Goal: Communication & Community: Ask a question

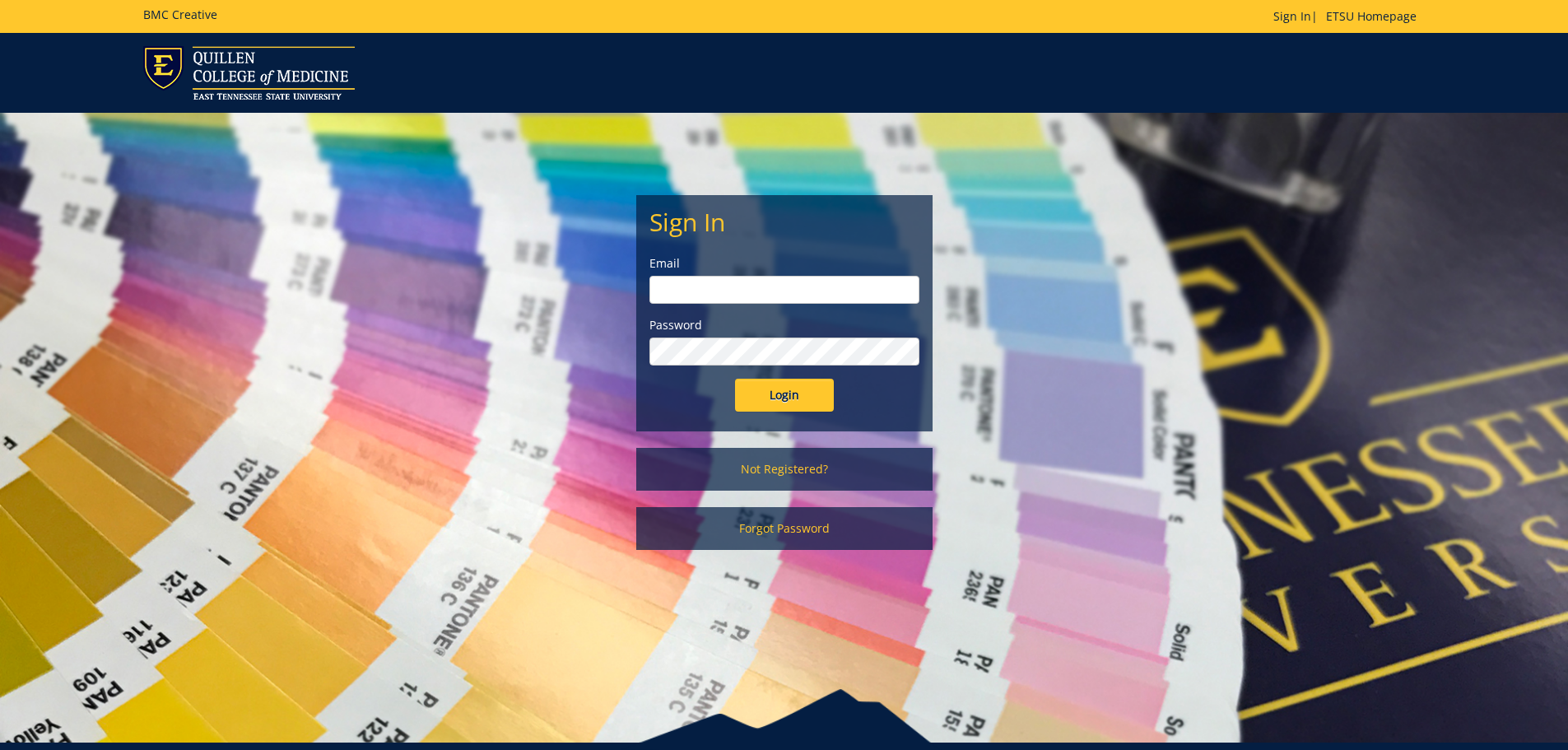
type input "[PERSON_NAME][EMAIL_ADDRESS][DOMAIN_NAME]"
click at [797, 398] on input "Login" at bounding box center [784, 395] width 99 height 33
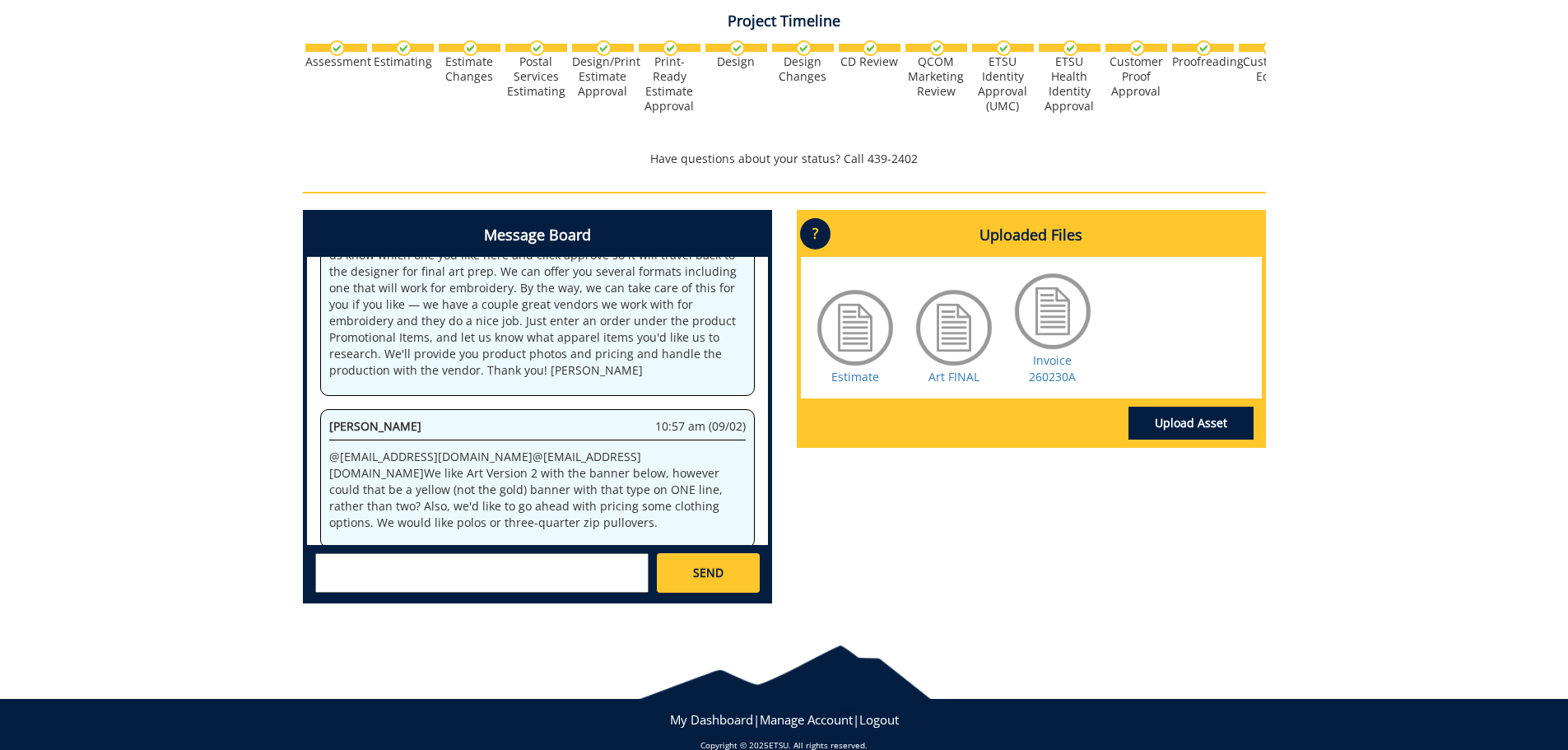
scroll to position [519, 0]
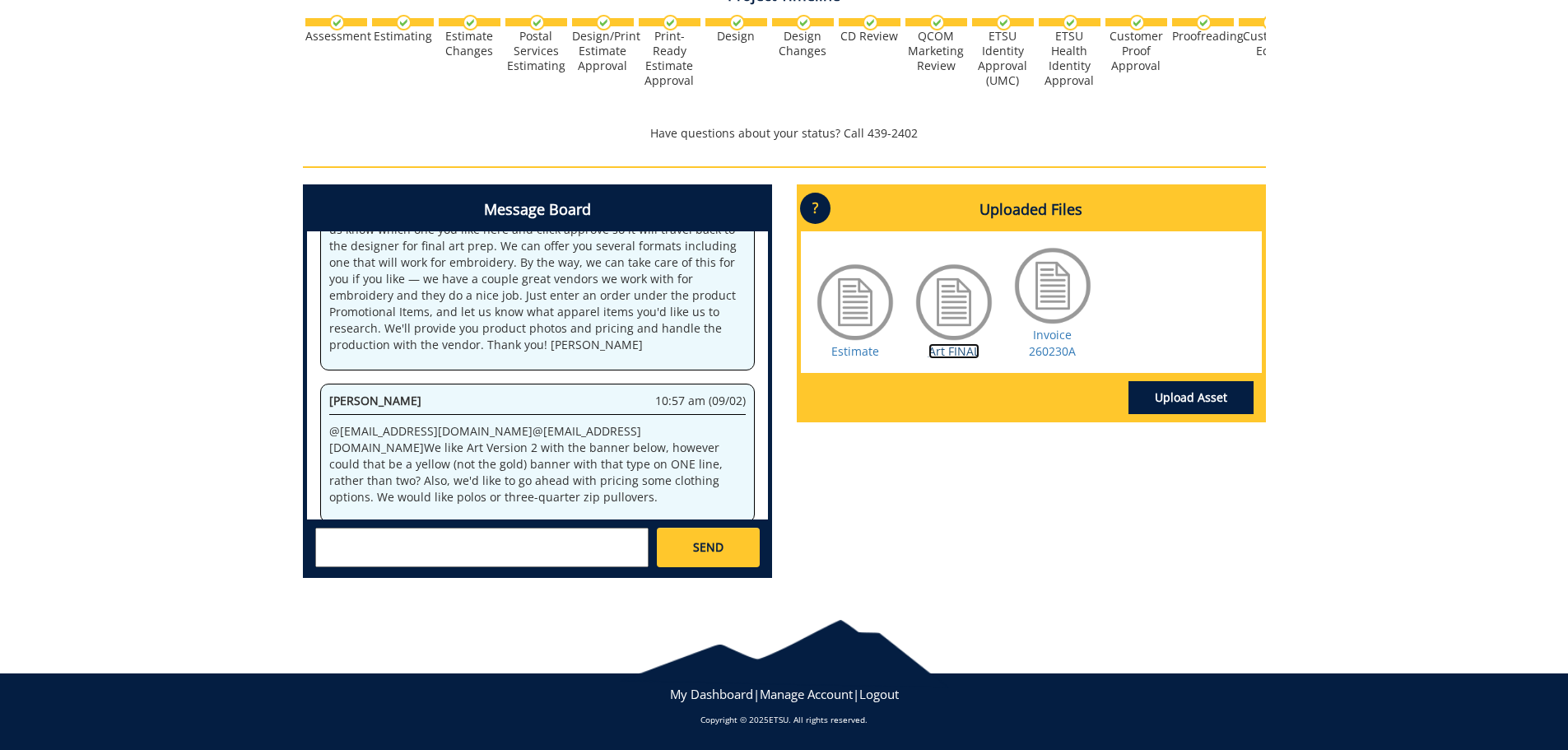
click at [943, 348] on link "Art FINAL" at bounding box center [953, 351] width 51 height 15
click at [1067, 353] on link "Invoice 260230A" at bounding box center [1052, 343] width 47 height 33
click at [401, 540] on textarea at bounding box center [482, 547] width 333 height 39
click at [500, 546] on textarea "@campbelltc@etsu.edu" at bounding box center [482, 547] width 333 height 39
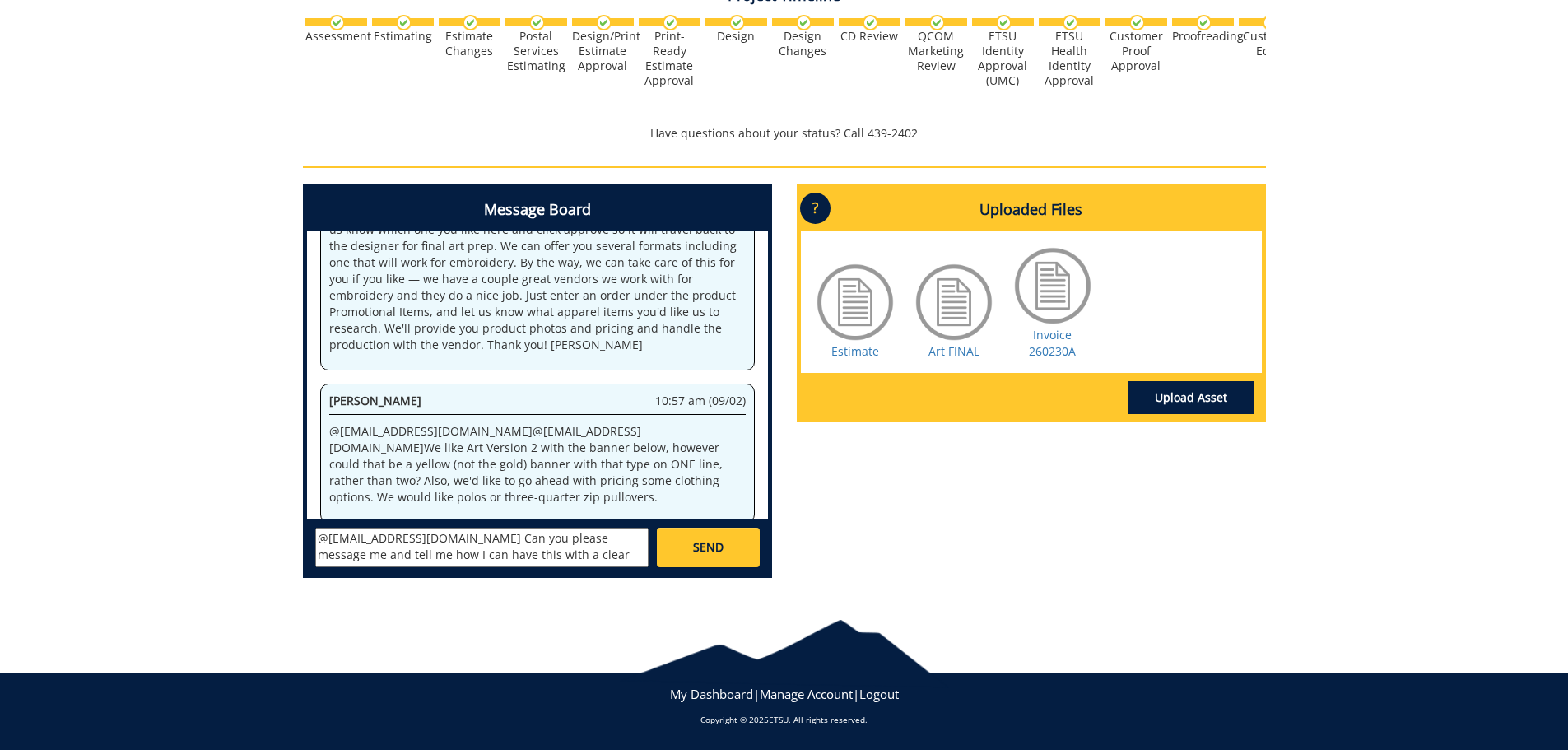
click at [430, 557] on textarea "@campbelltc@etsu.edu Can you please message me and tell me how I can have this …" at bounding box center [482, 547] width 333 height 39
click at [534, 556] on textarea "@campbelltc@etsu.edu Can you please message me and tell me how I can get this w…" at bounding box center [482, 547] width 333 height 39
type textarea "@campbelltc@etsu.edu Can you please message me and tell me how I can get this w…"
click at [735, 546] on link "SEND" at bounding box center [708, 547] width 102 height 39
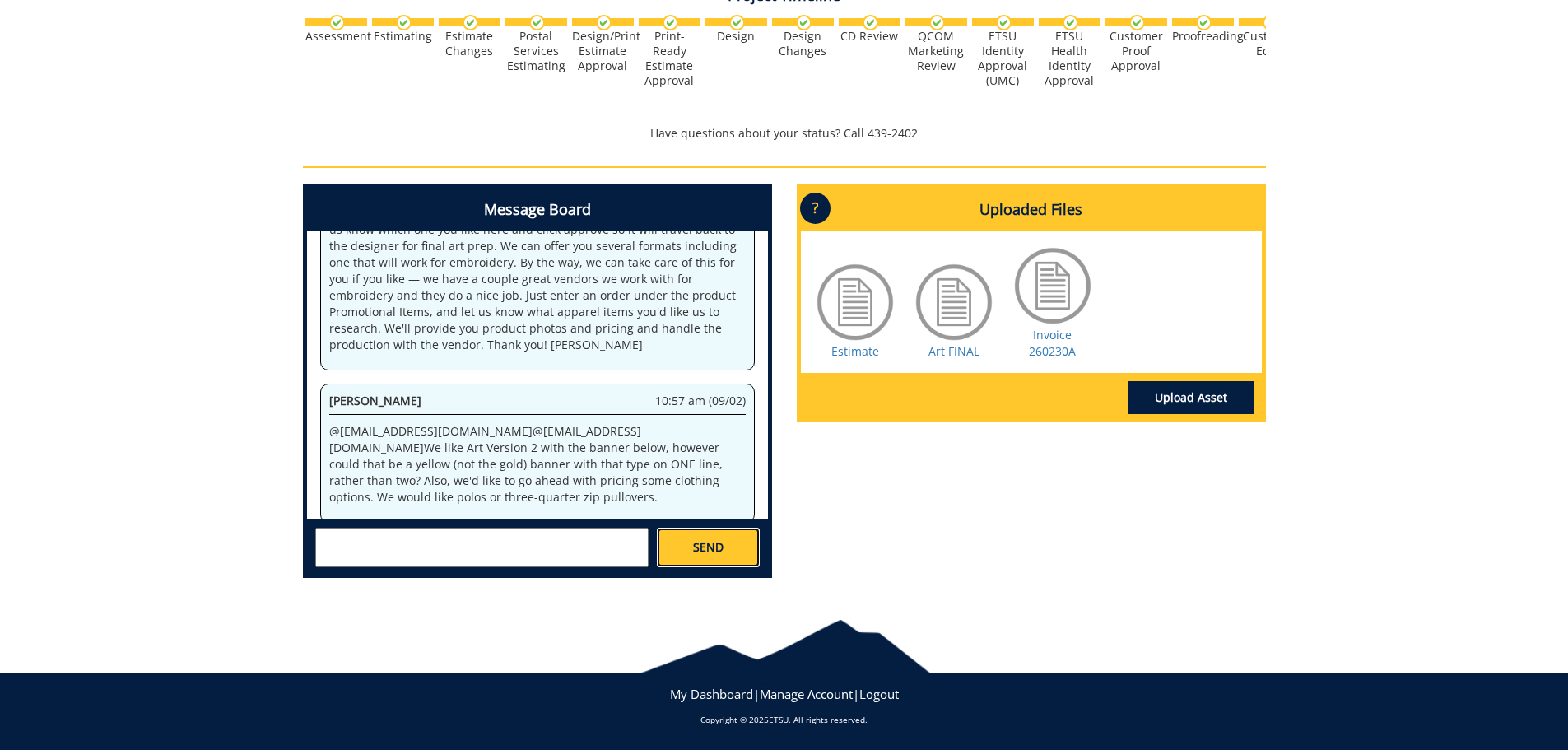
scroll to position [0, 0]
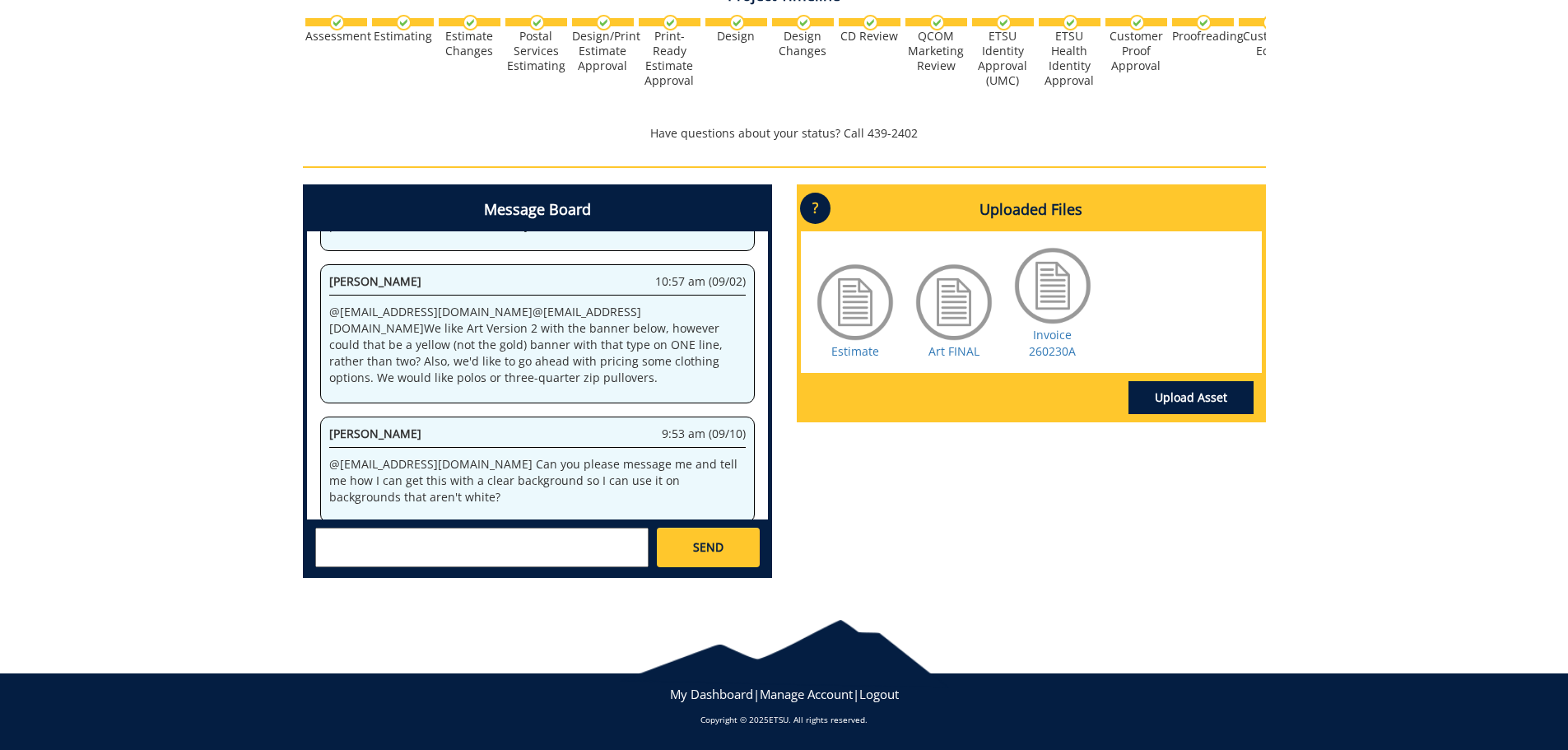
click at [393, 550] on textarea at bounding box center [482, 547] width 333 height 39
click at [406, 553] on textarea at bounding box center [482, 547] width 333 height 39
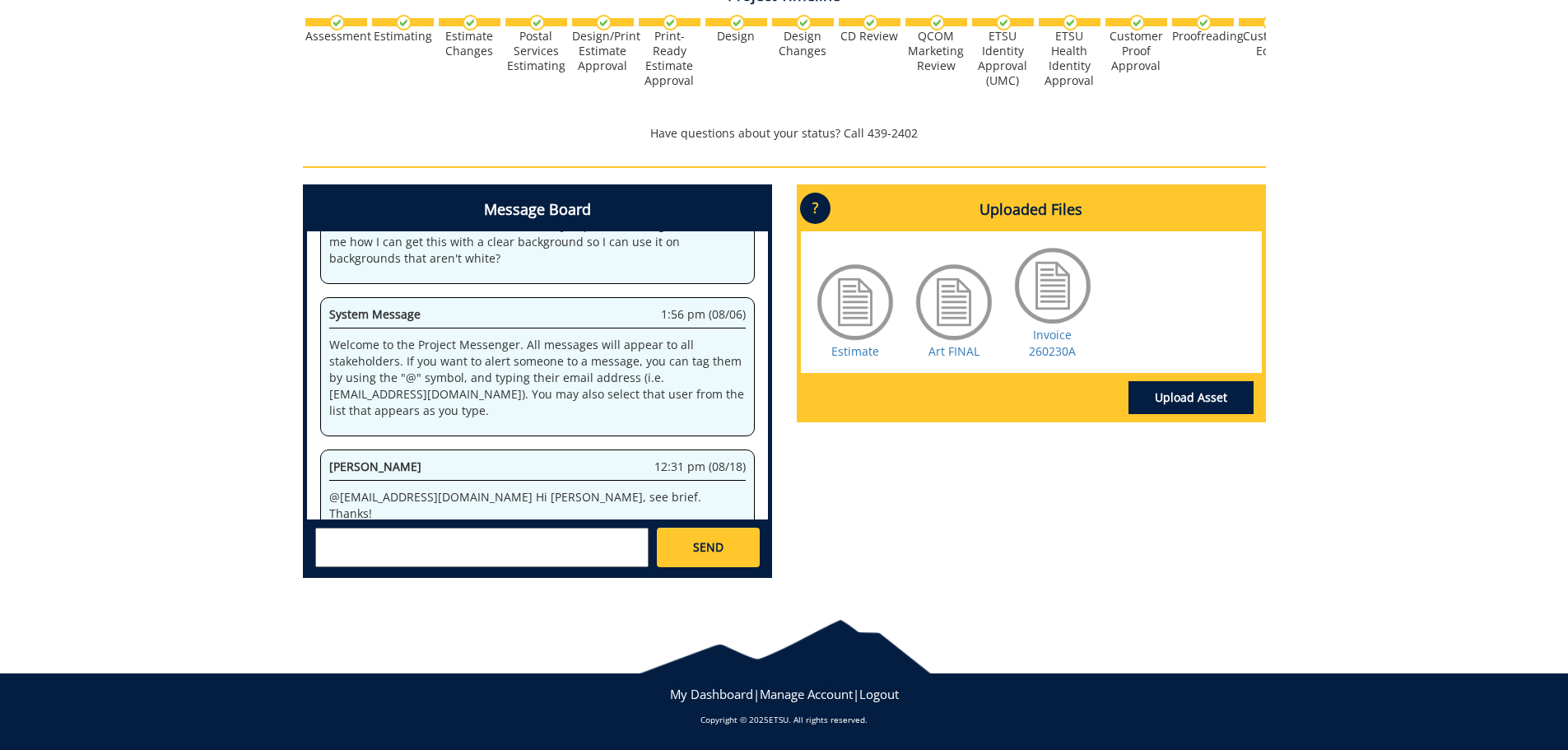
scroll to position [19600, 0]
